Goal: Information Seeking & Learning: Learn about a topic

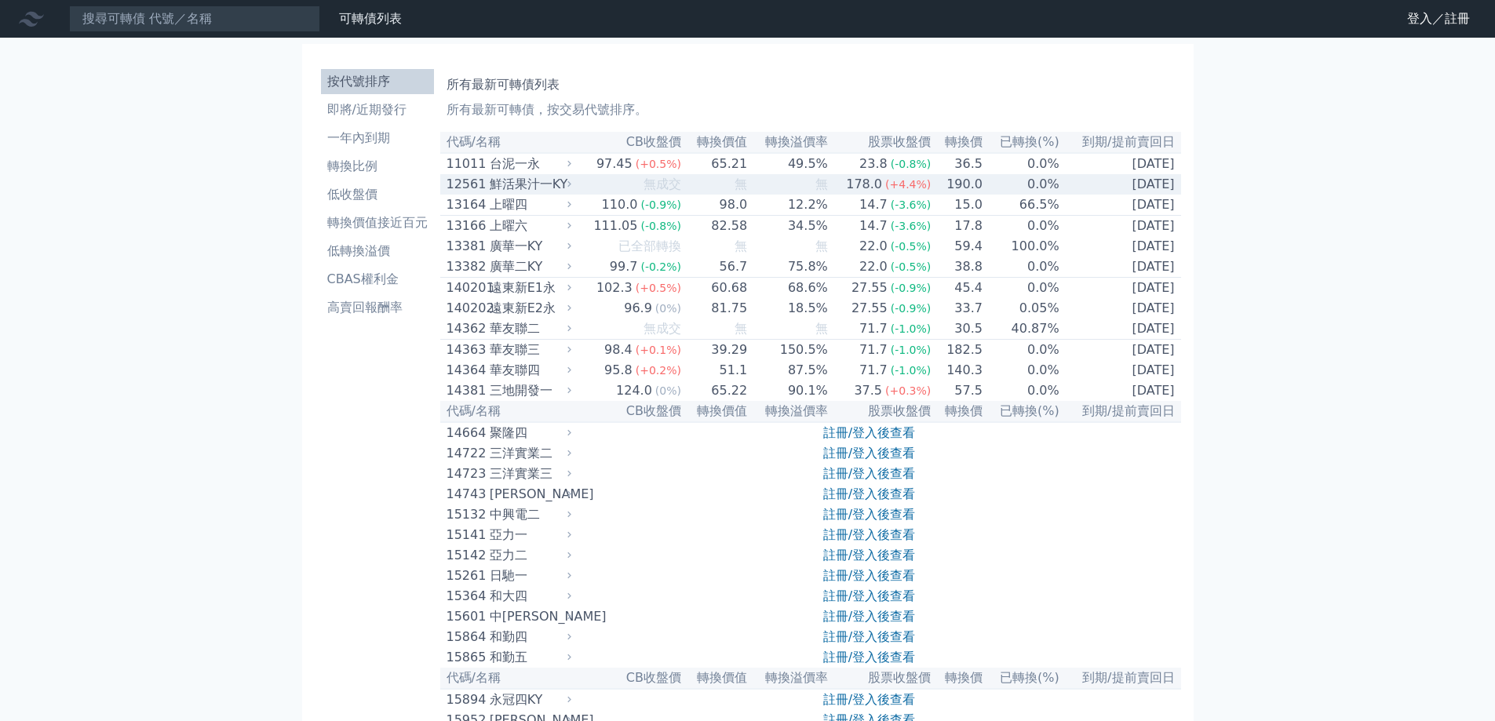
click at [547, 180] on div "鮮活果汁一KY" at bounding box center [529, 184] width 78 height 19
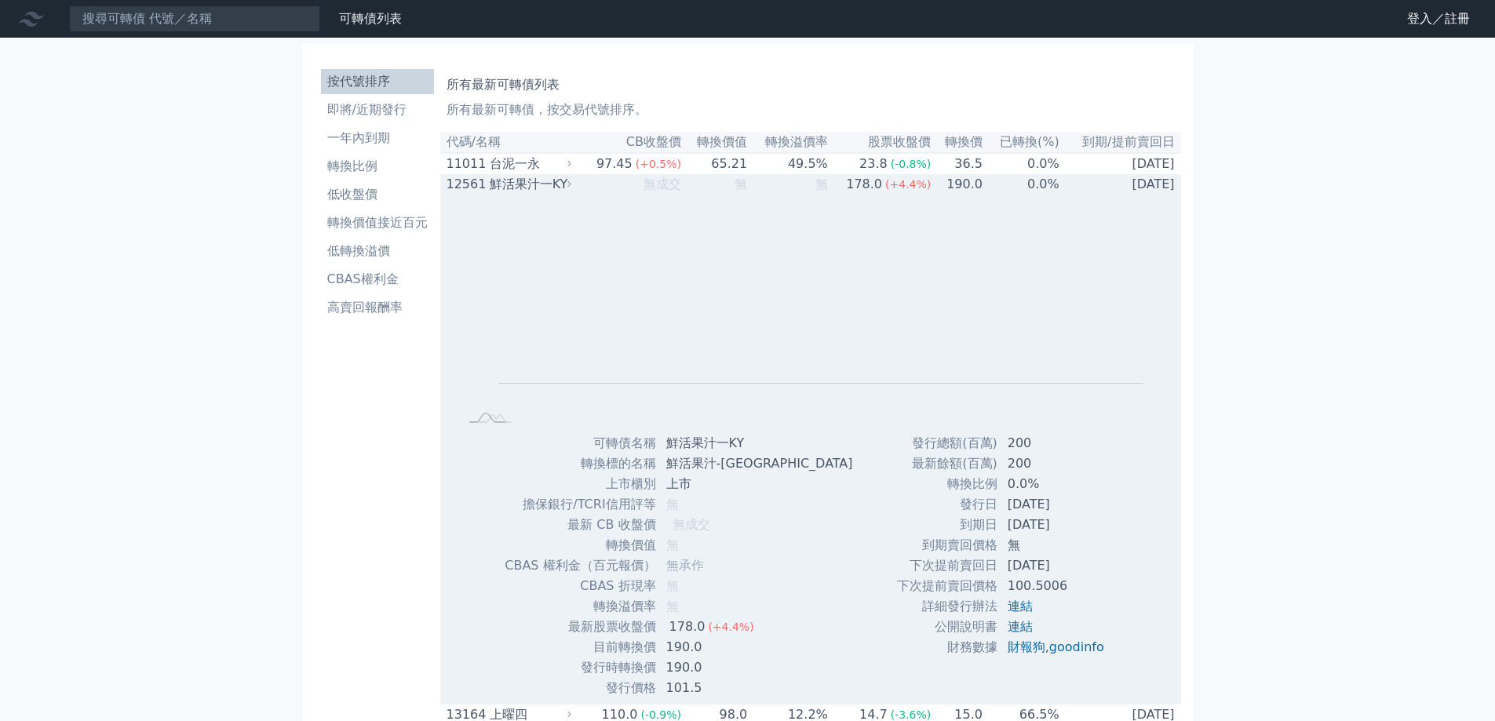
click at [527, 187] on div "鮮活果汁一KY" at bounding box center [529, 184] width 78 height 19
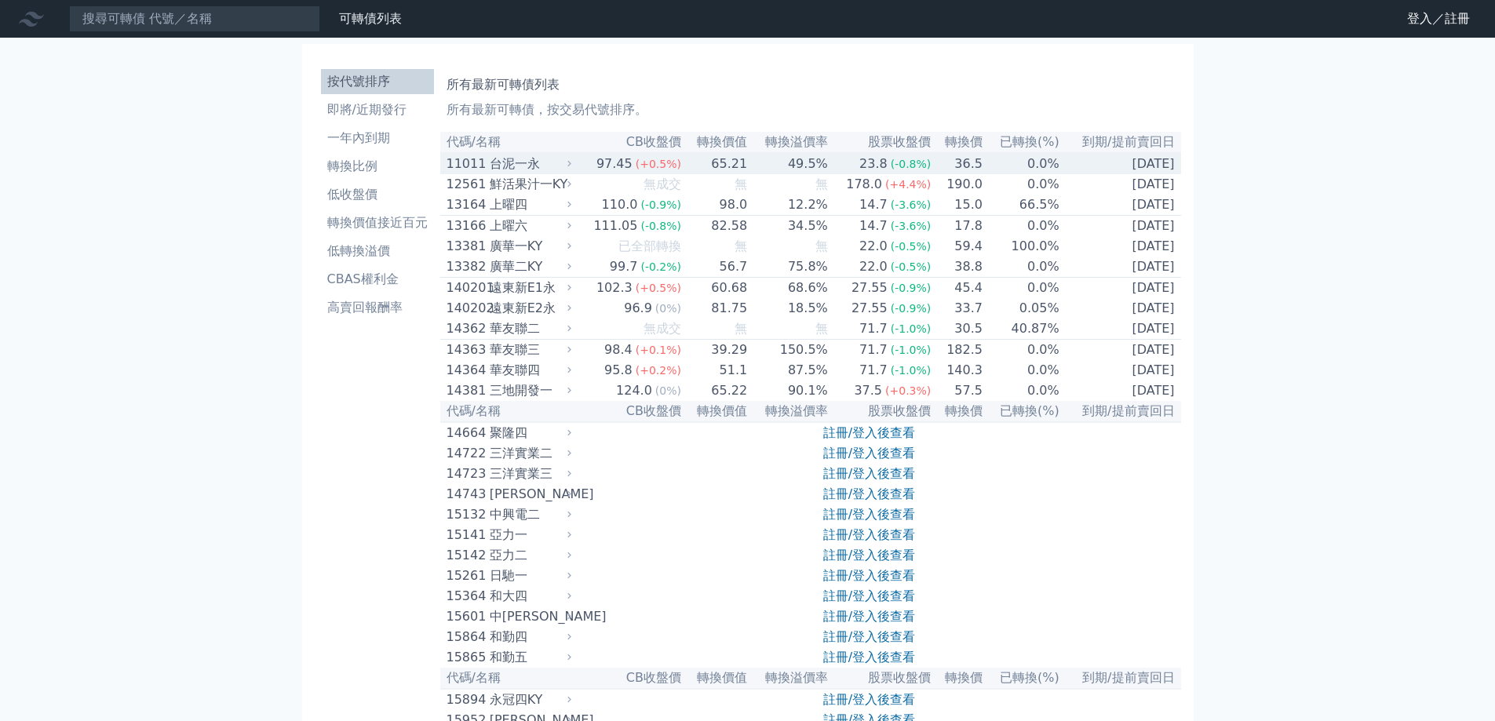
click at [524, 170] on div "台泥一永" at bounding box center [529, 164] width 78 height 19
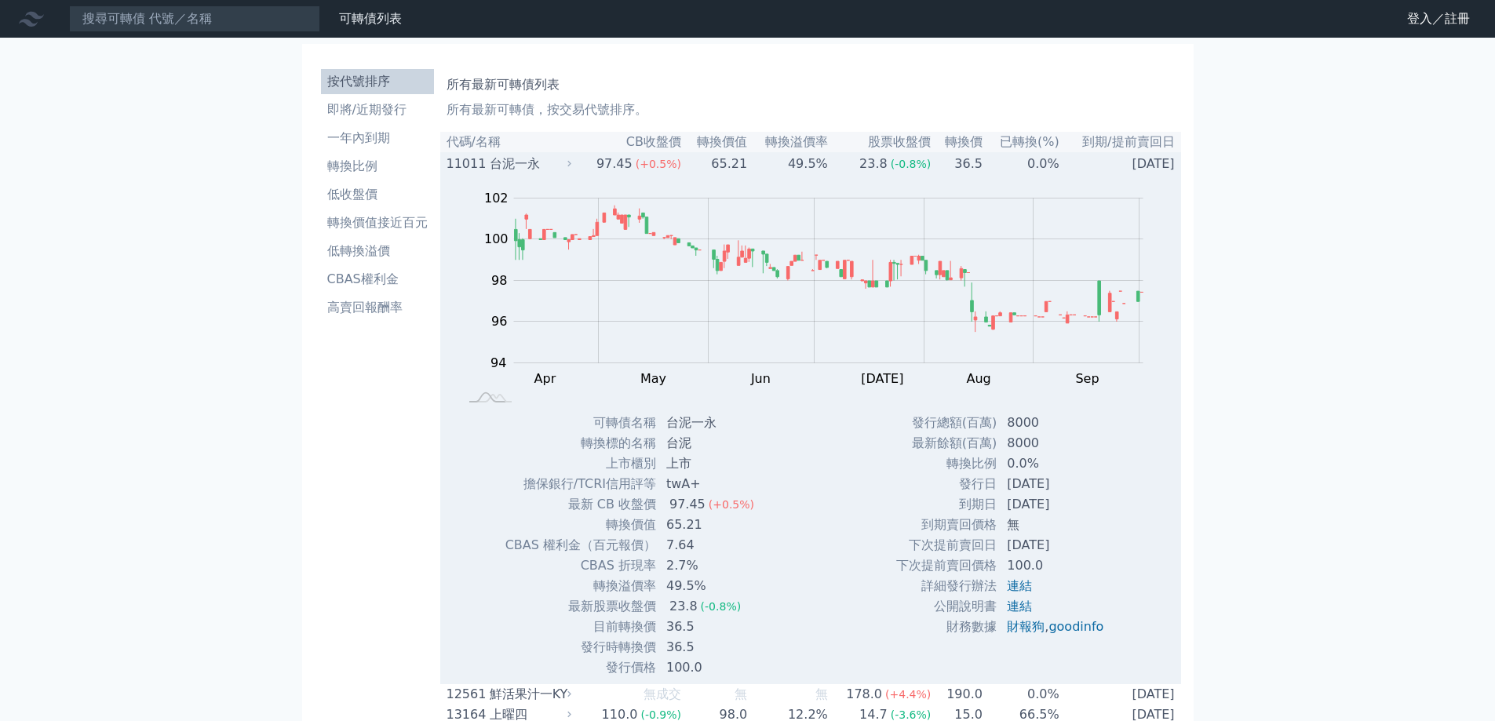
click at [531, 170] on div "台泥一永" at bounding box center [529, 164] width 78 height 19
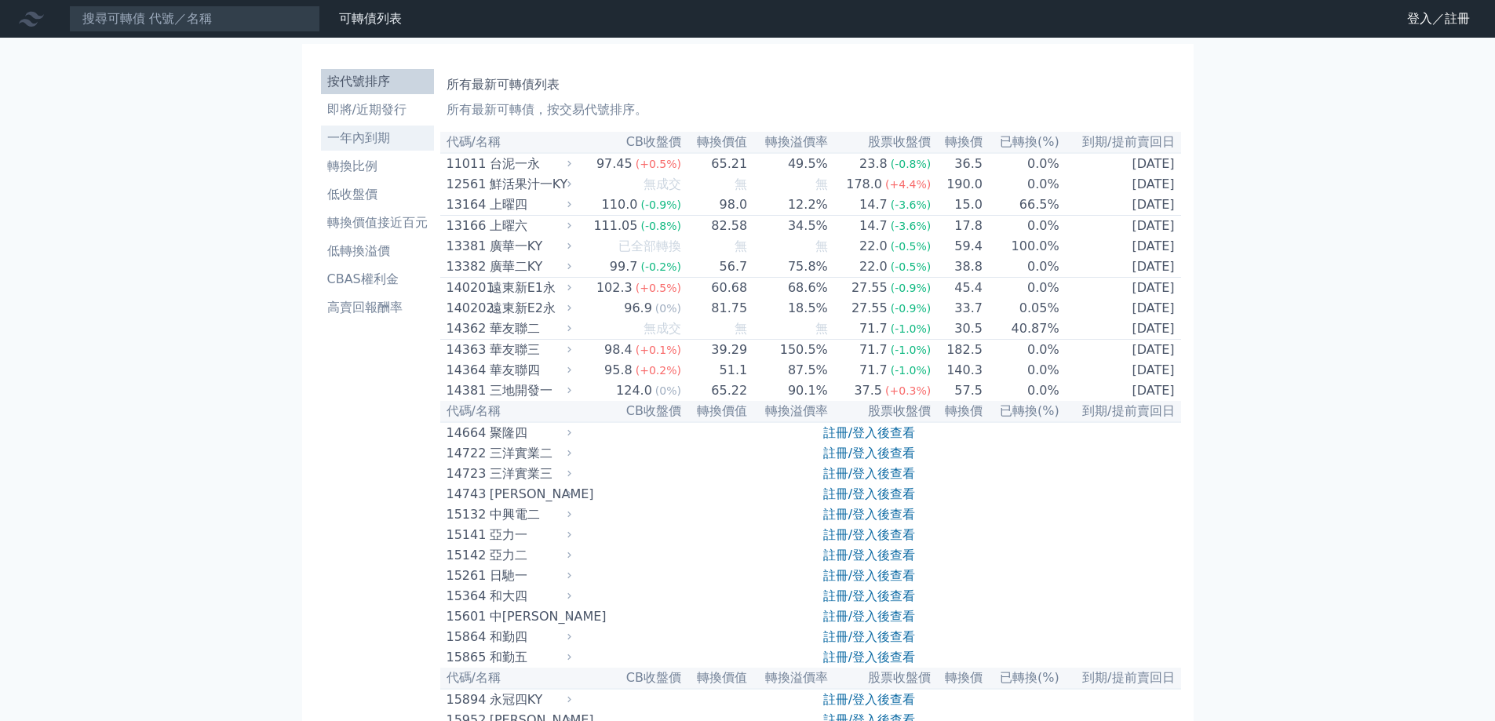
click at [381, 139] on li "一年內到期" at bounding box center [377, 138] width 113 height 19
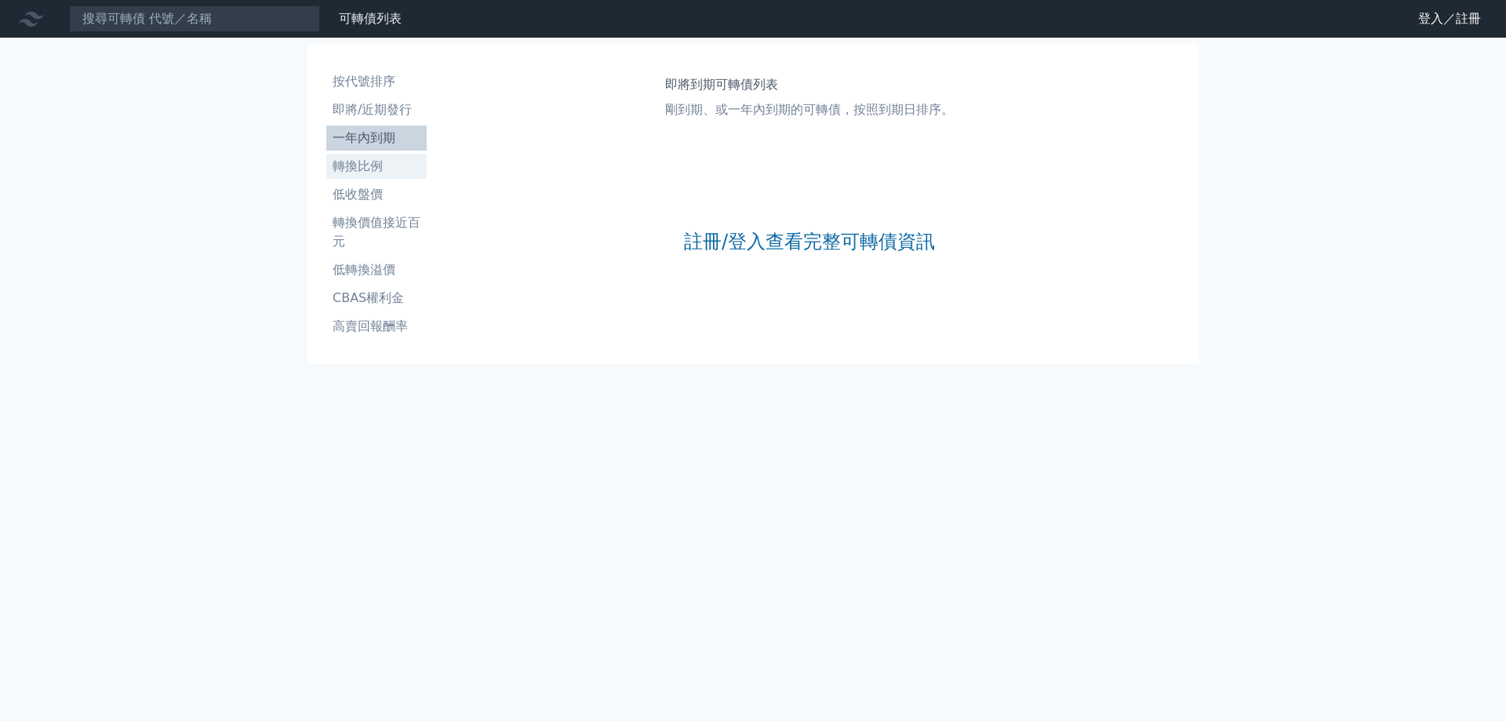
click at [387, 177] on link "轉換比例" at bounding box center [376, 166] width 100 height 25
drag, startPoint x: 386, startPoint y: 198, endPoint x: 387, endPoint y: 250, distance: 51.8
click at [385, 197] on li "低收盤價" at bounding box center [376, 194] width 100 height 19
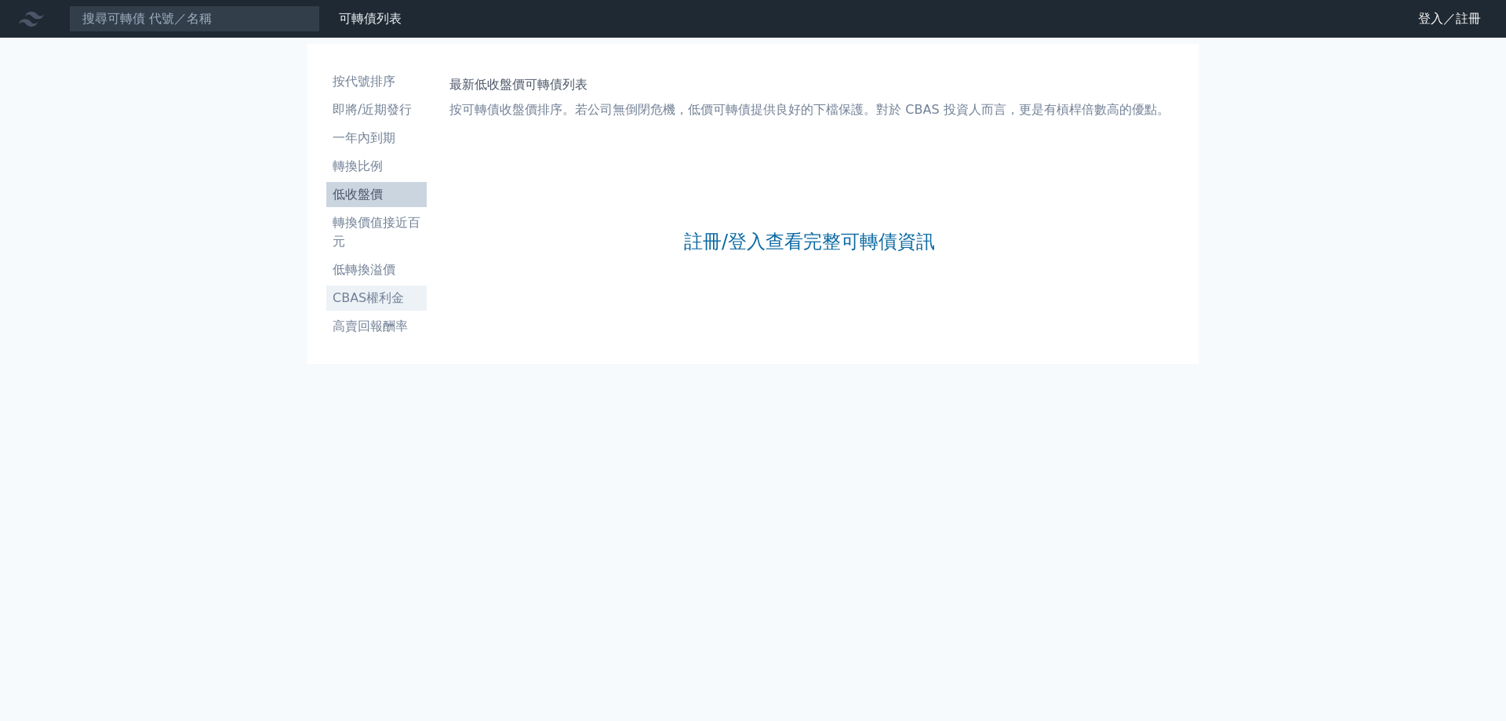
click at [382, 295] on li "CBAS權利金" at bounding box center [376, 298] width 100 height 19
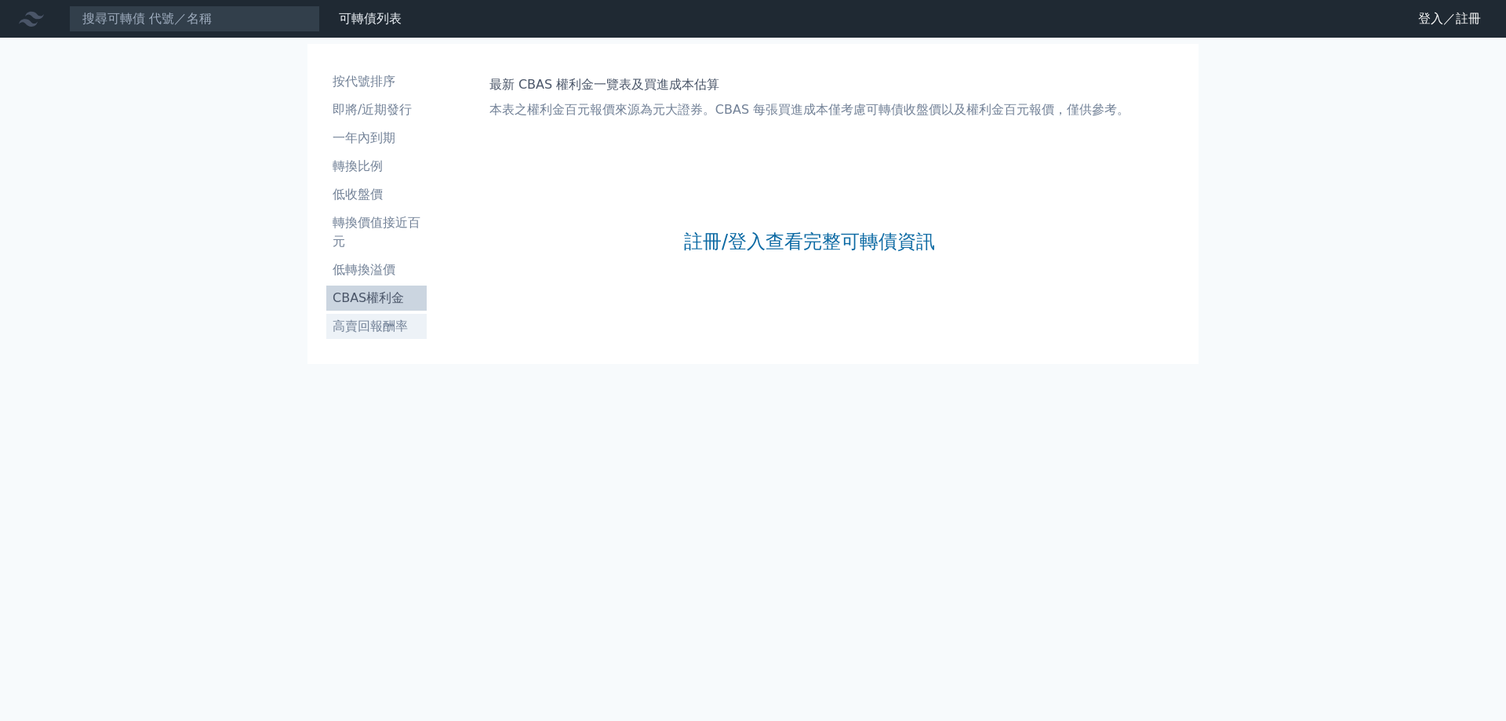
click at [377, 319] on li "高賣回報酬率" at bounding box center [376, 326] width 100 height 19
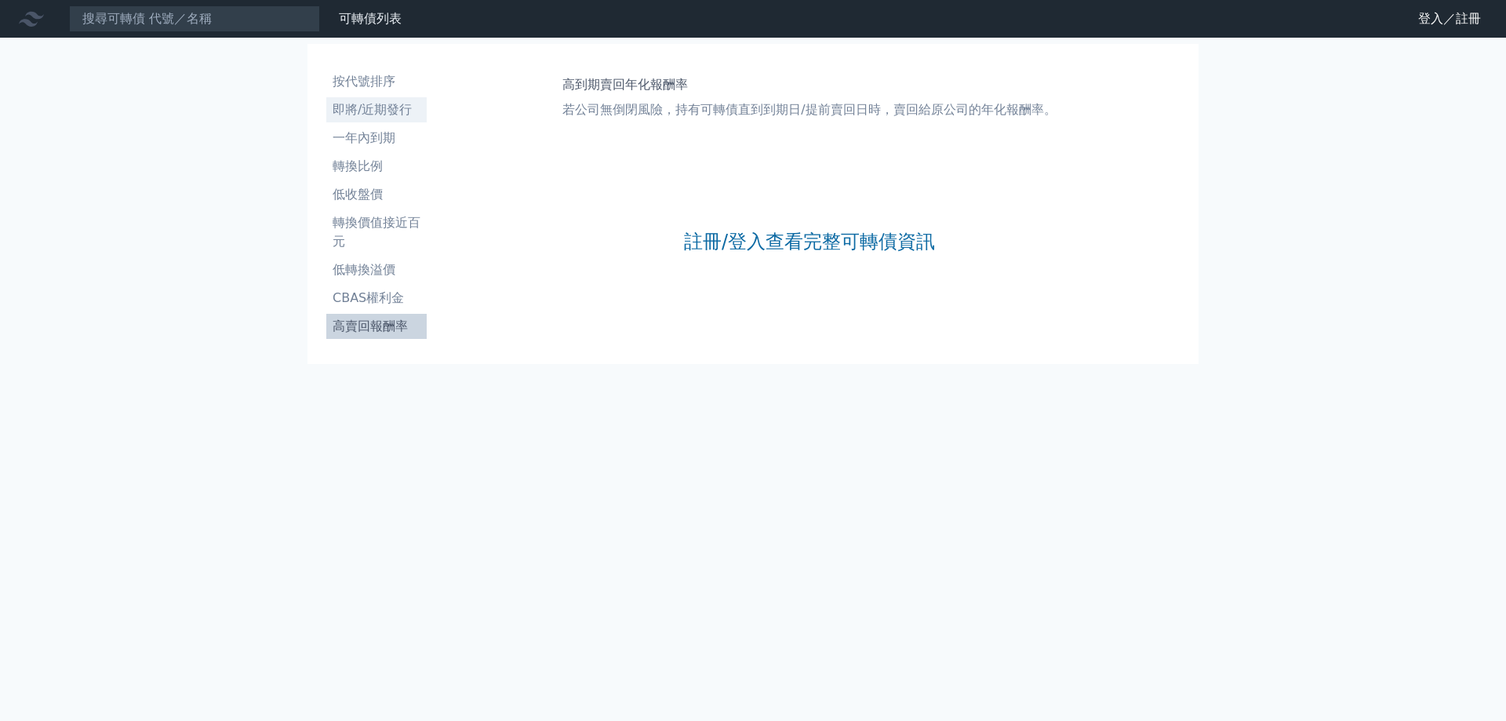
click at [392, 107] on li "即將/近期發行" at bounding box center [376, 109] width 100 height 19
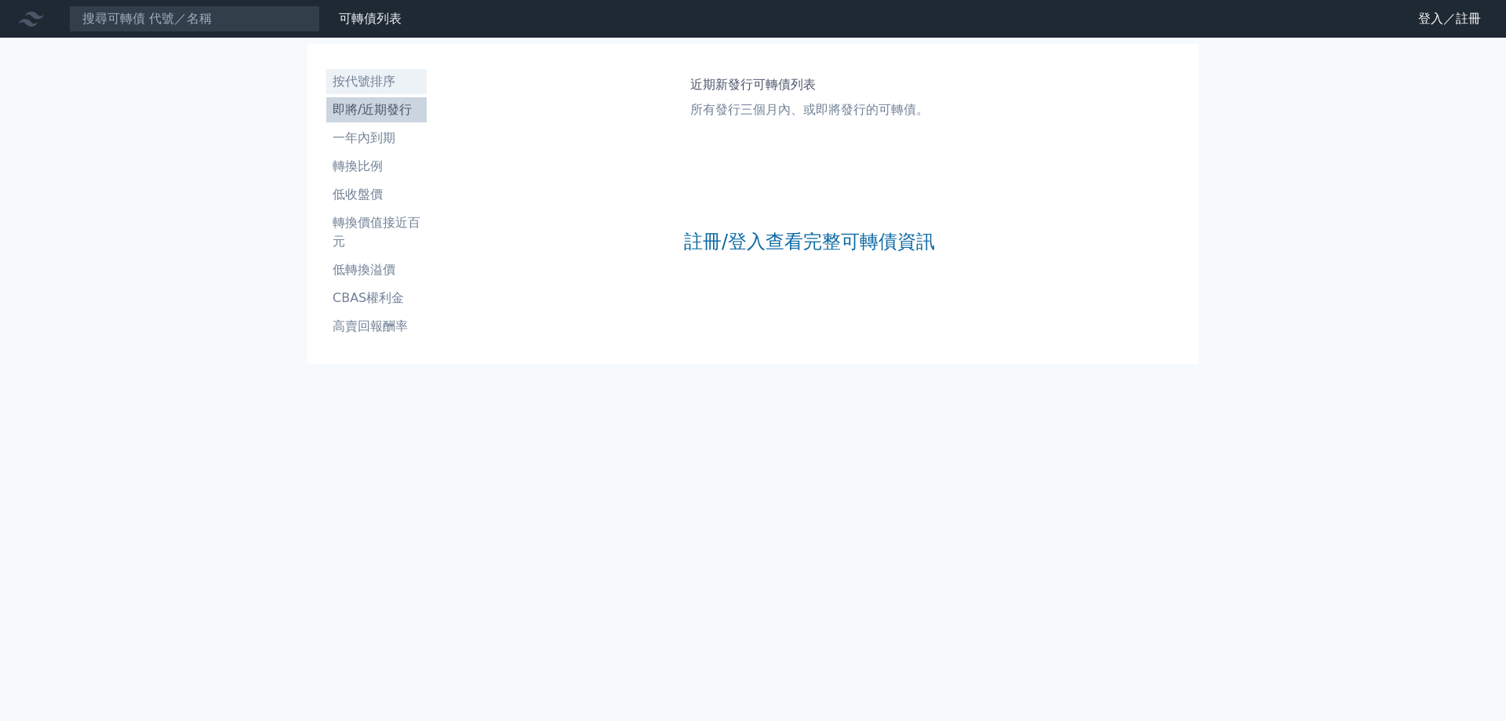
click at [391, 82] on li "按代號排序" at bounding box center [376, 81] width 100 height 19
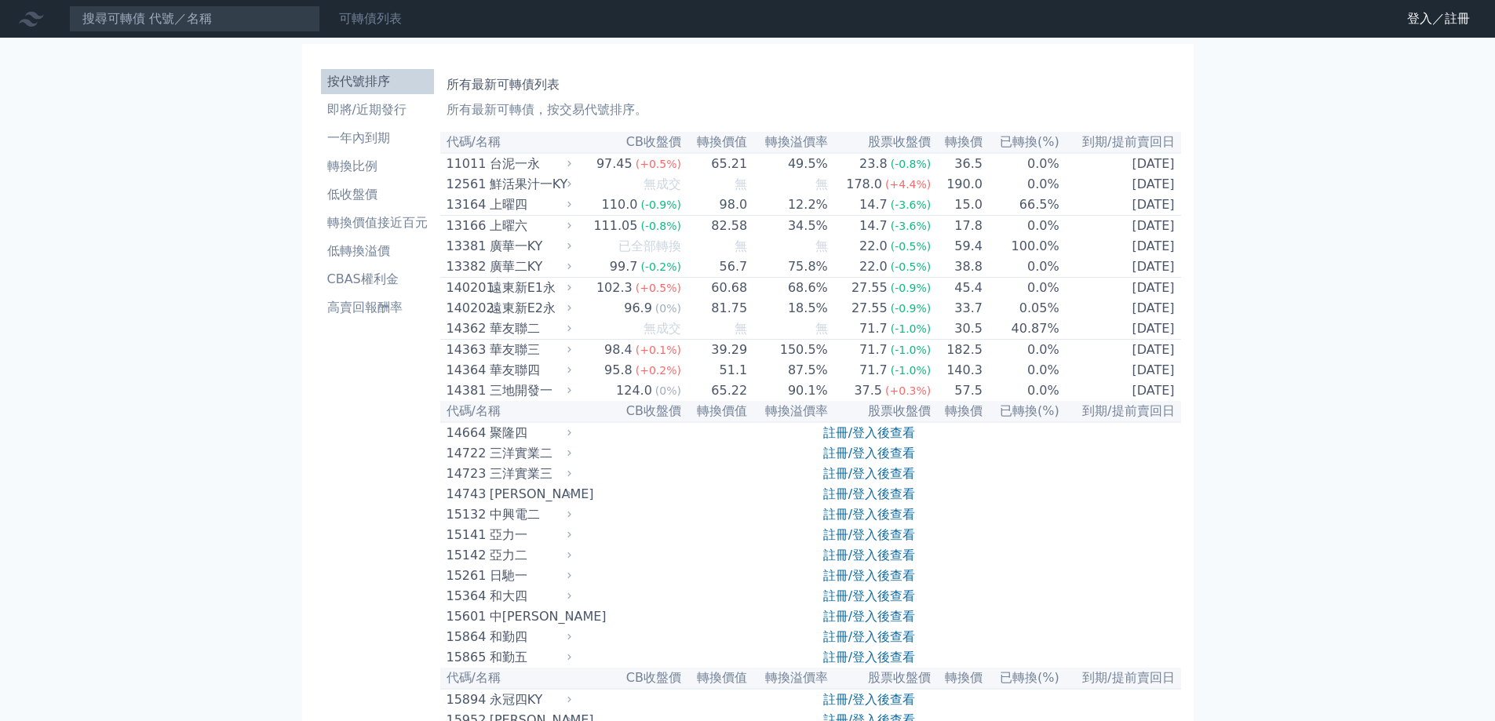
click at [391, 24] on link "可轉債列表" at bounding box center [370, 18] width 63 height 15
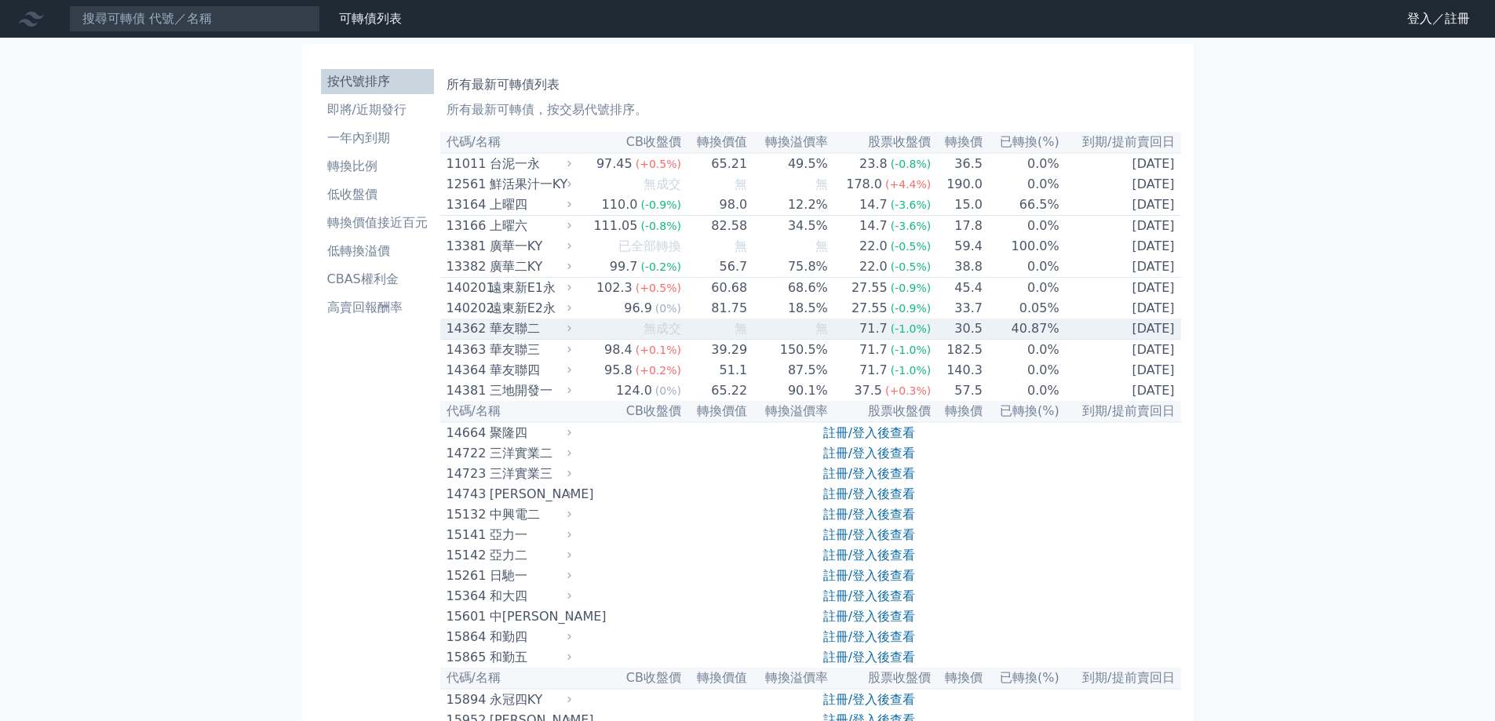
click at [516, 338] on div "華友聯二" at bounding box center [529, 328] width 78 height 19
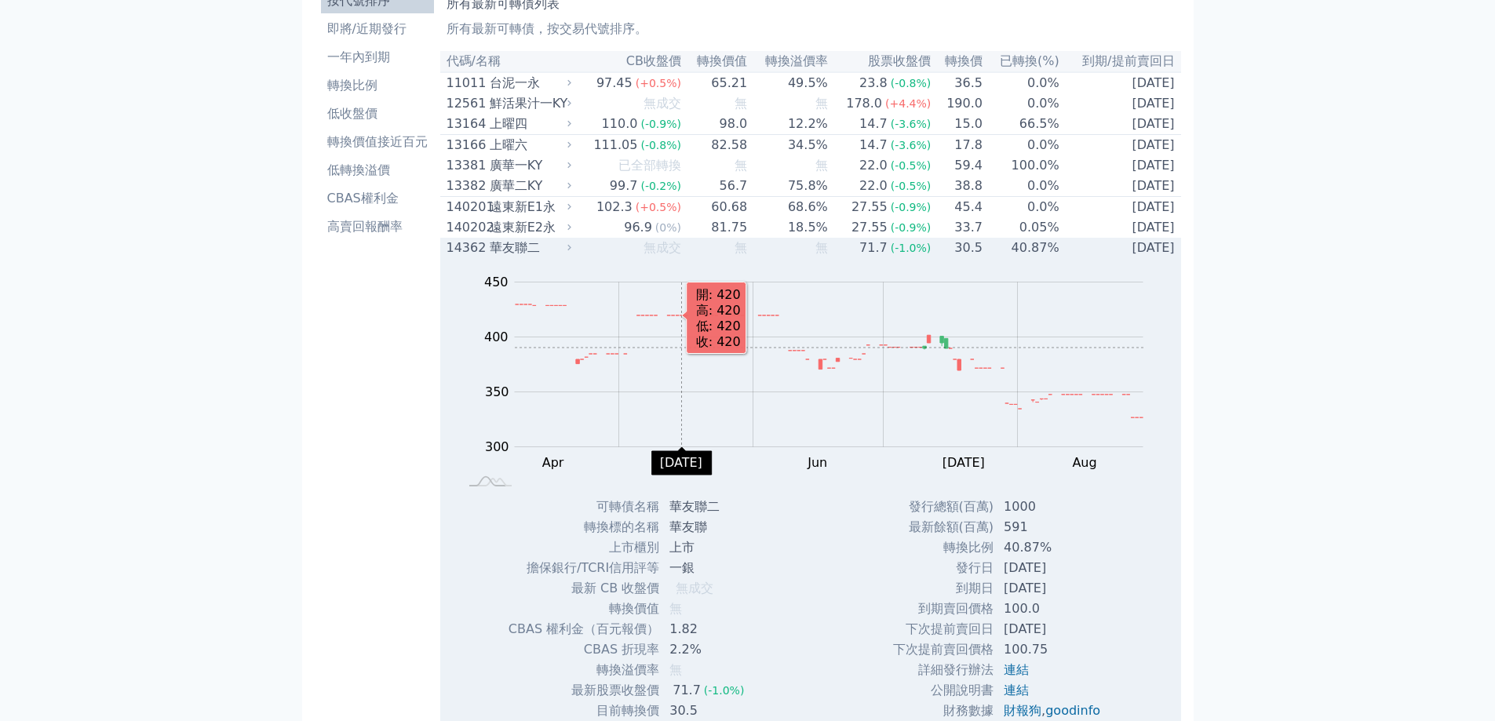
scroll to position [157, 0]
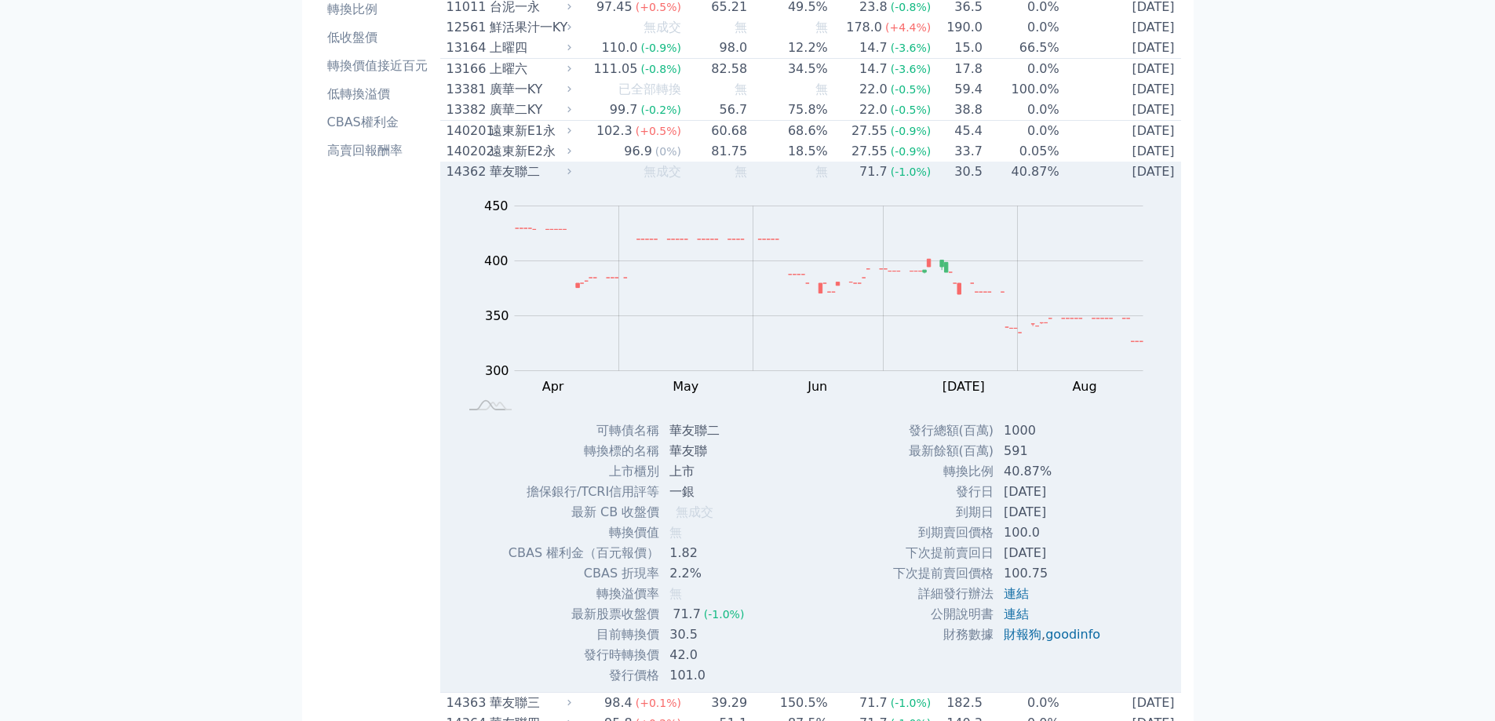
click at [532, 181] on div "華友聯二" at bounding box center [529, 171] width 78 height 19
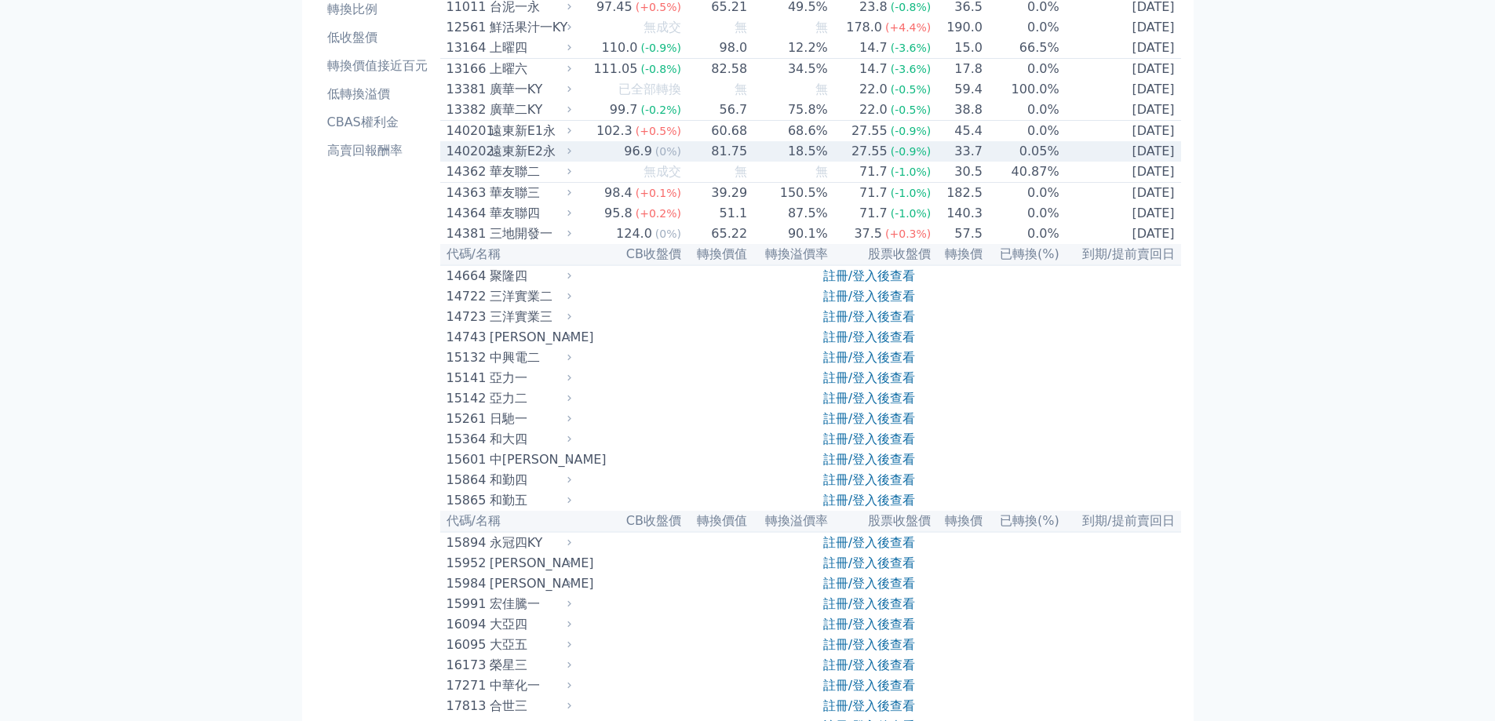
click at [553, 160] on div "遠東新E2永" at bounding box center [529, 151] width 78 height 19
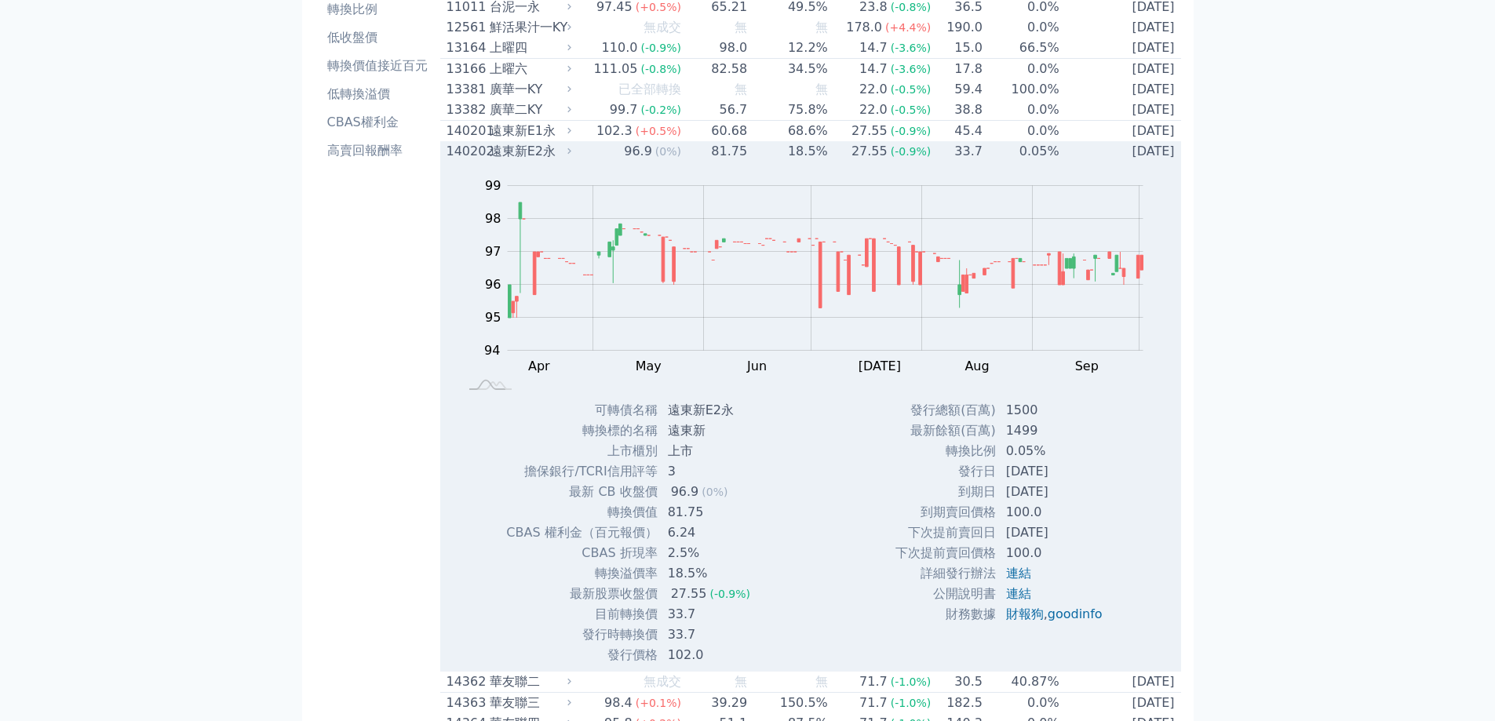
click at [553, 160] on div "遠東新E2永" at bounding box center [529, 151] width 78 height 19
